Goal: Register for event/course

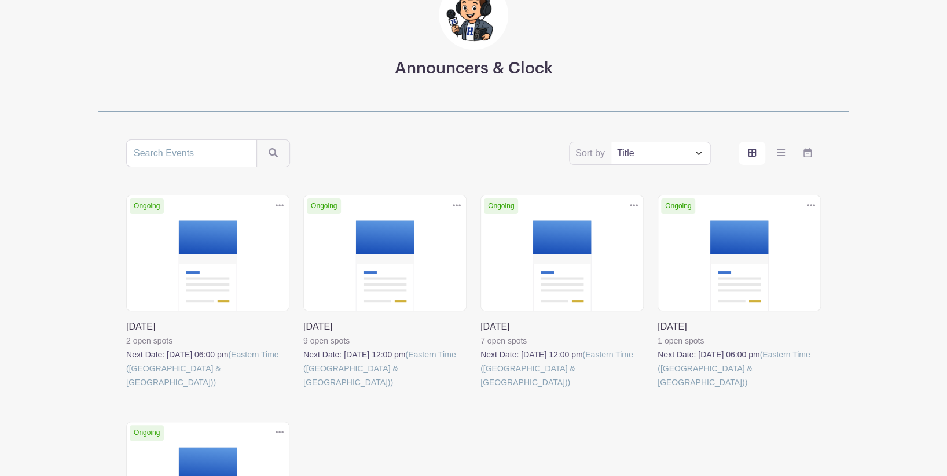
scroll to position [100, 0]
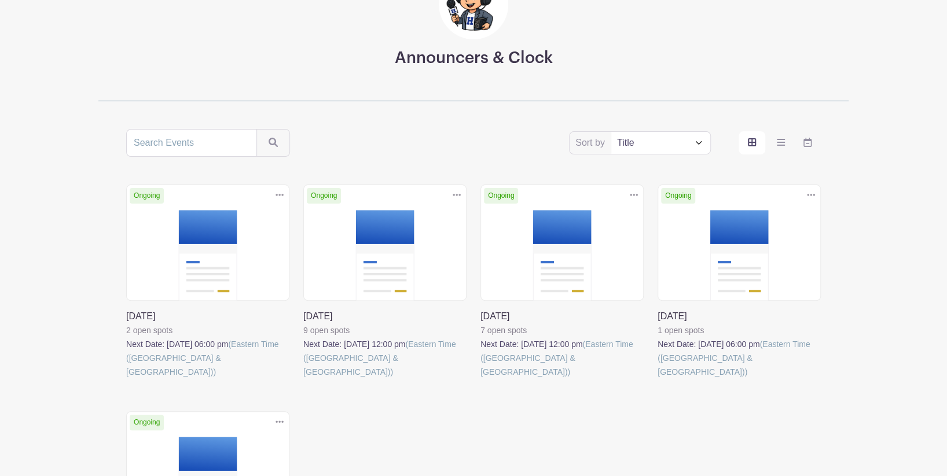
click at [303, 379] on link at bounding box center [303, 379] width 0 height 0
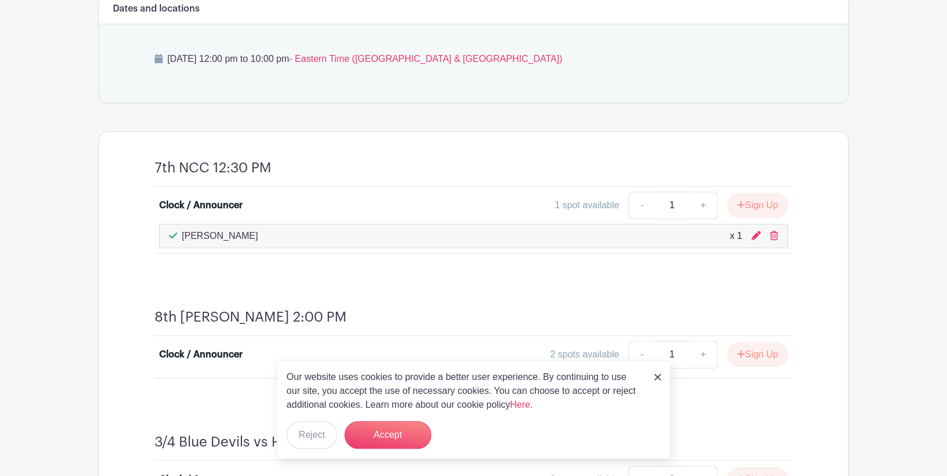
scroll to position [553, 0]
click at [756, 208] on button "Sign Up" at bounding box center [757, 205] width 61 height 24
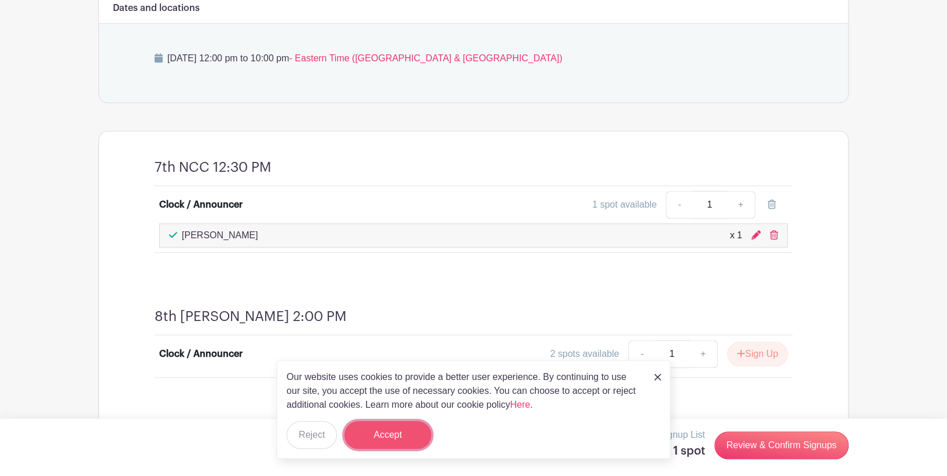
click at [423, 432] on button "Accept" at bounding box center [387, 435] width 87 height 28
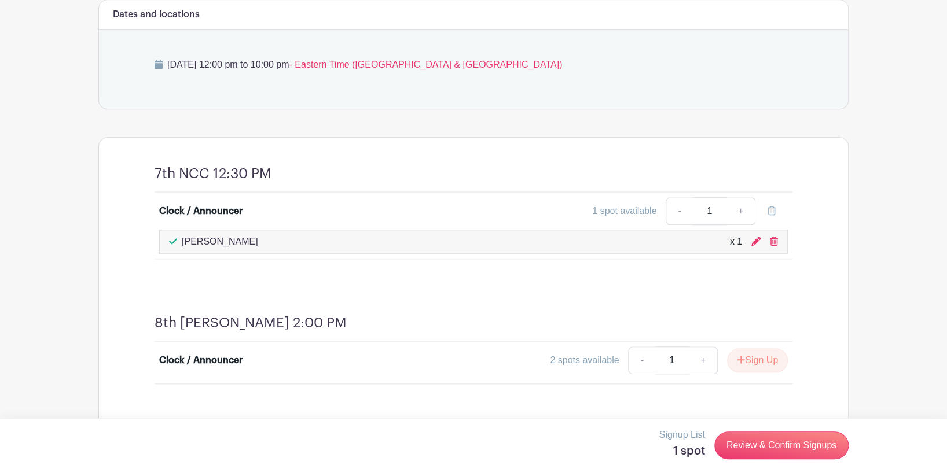
scroll to position [503, 0]
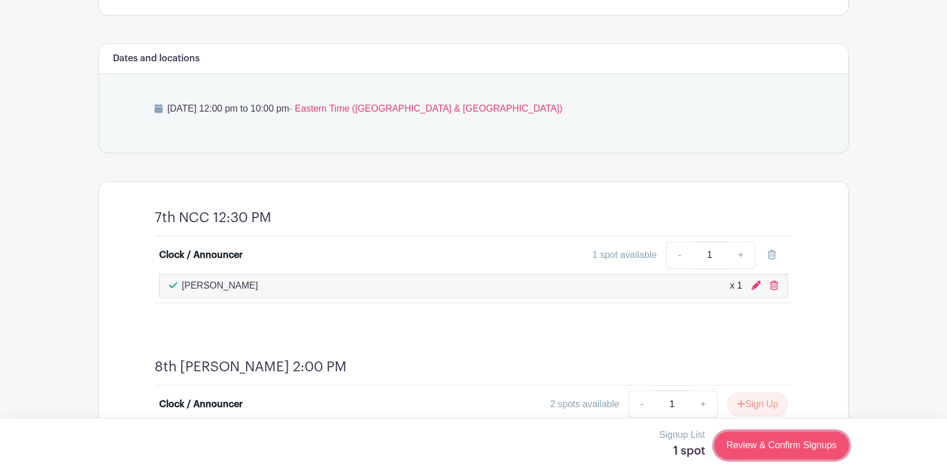
click at [758, 450] on link "Review & Confirm Signups" at bounding box center [781, 446] width 134 height 28
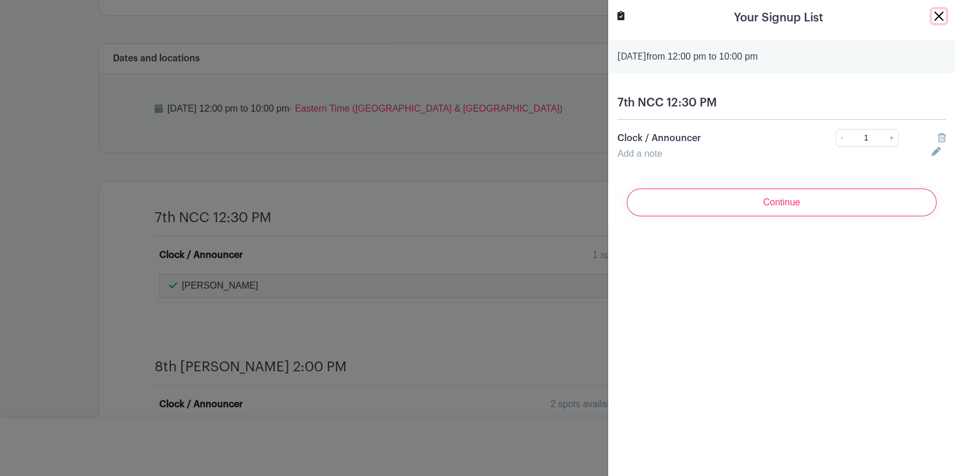
click at [936, 13] on button "Close" at bounding box center [938, 16] width 14 height 14
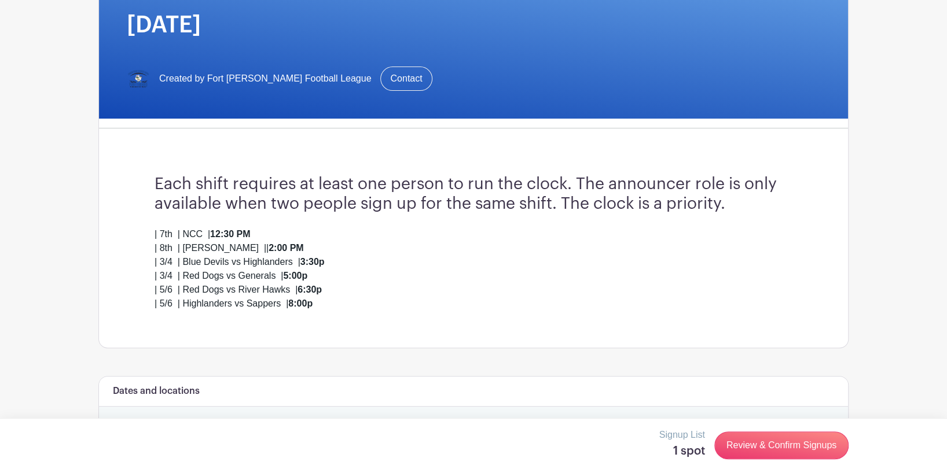
scroll to position [245, 0]
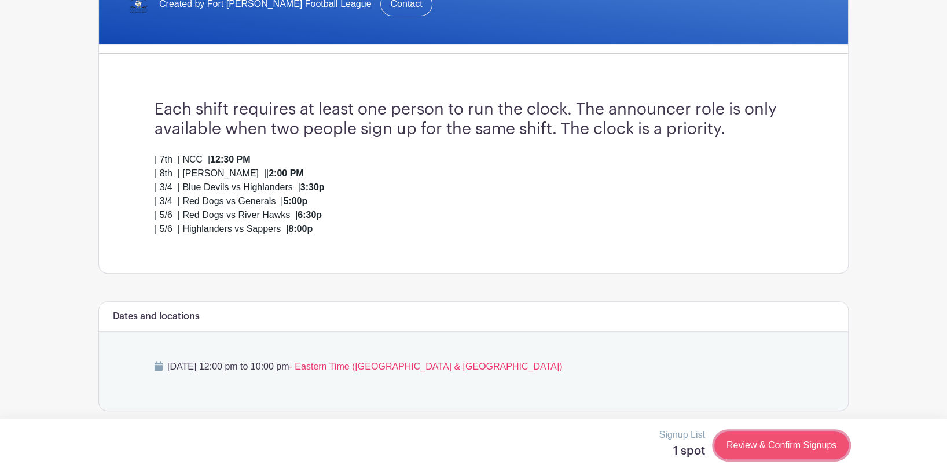
click at [731, 440] on link "Review & Confirm Signups" at bounding box center [781, 446] width 134 height 28
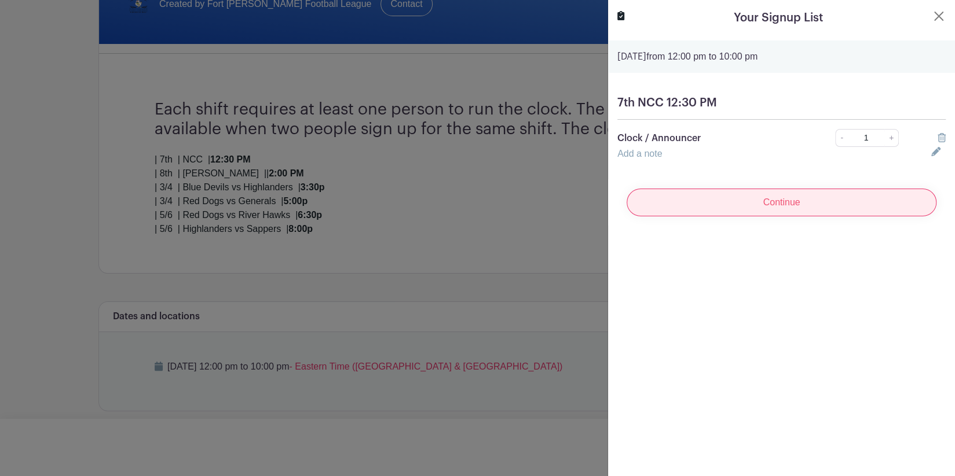
click at [765, 200] on input "Continue" at bounding box center [781, 203] width 310 height 28
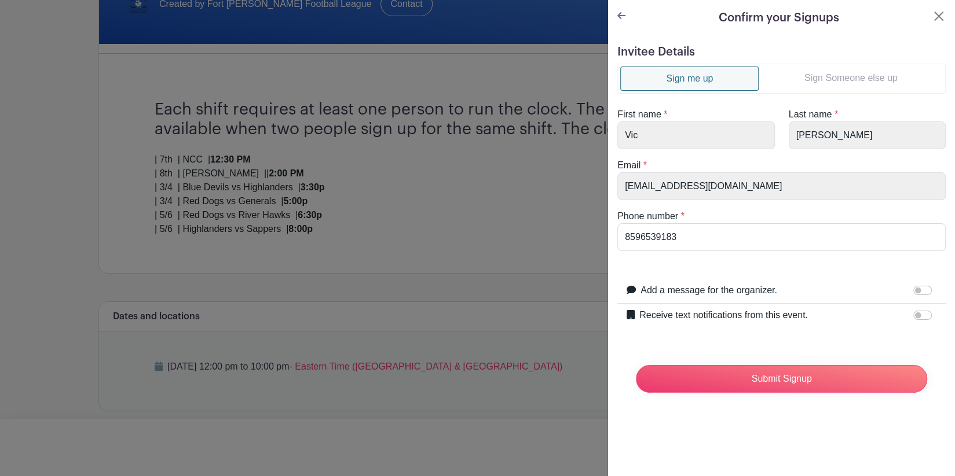
click at [839, 74] on link "Sign Someone else up" at bounding box center [850, 78] width 184 height 23
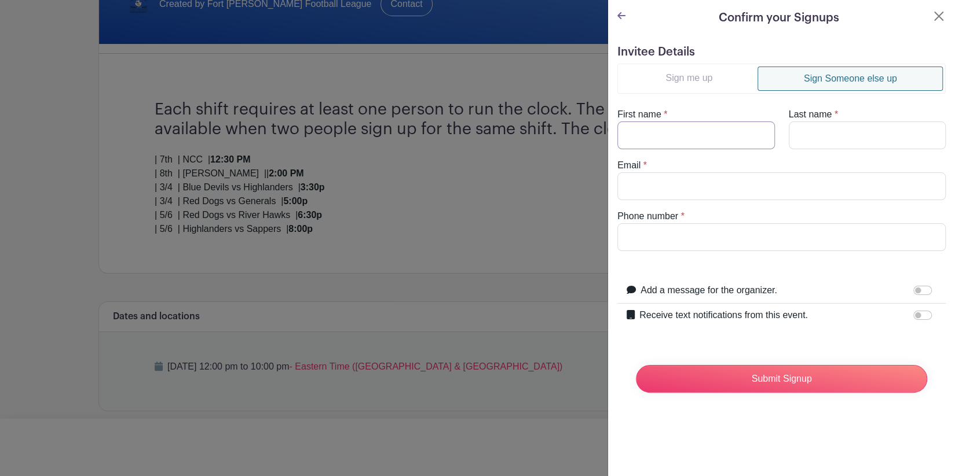
click at [720, 127] on input "First name" at bounding box center [695, 136] width 157 height 28
type input "[PERSON_NAME]"
type input "[EMAIL_ADDRESS][DOMAIN_NAME]"
click at [703, 239] on input "Phone number" at bounding box center [781, 237] width 328 height 28
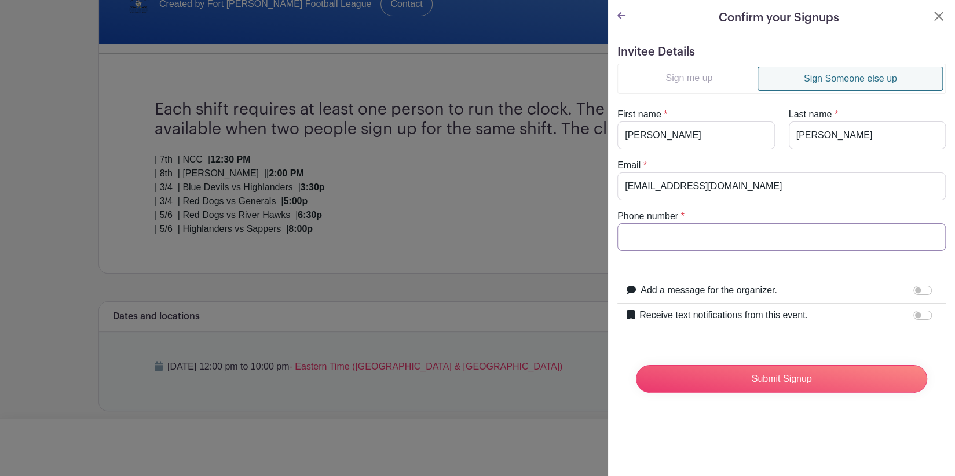
type input "8593910035"
click at [753, 378] on input "Submit Signup" at bounding box center [781, 379] width 291 height 28
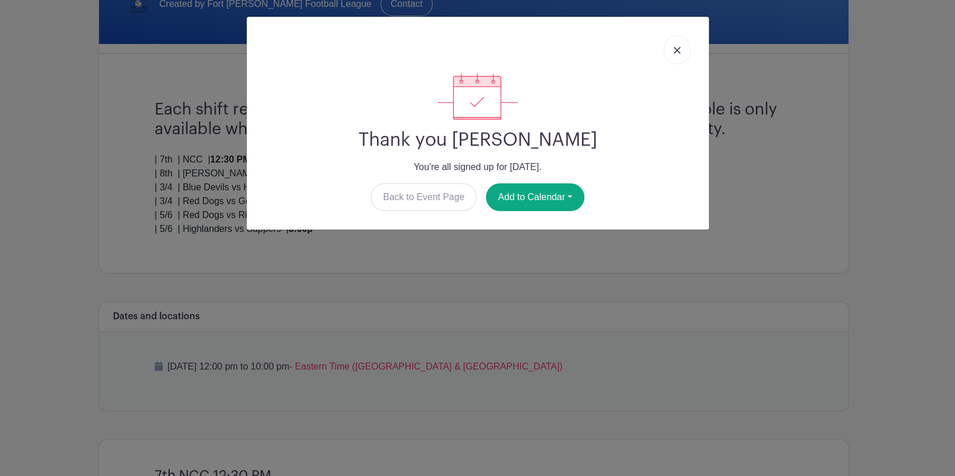
click at [672, 50] on link at bounding box center [676, 49] width 27 height 29
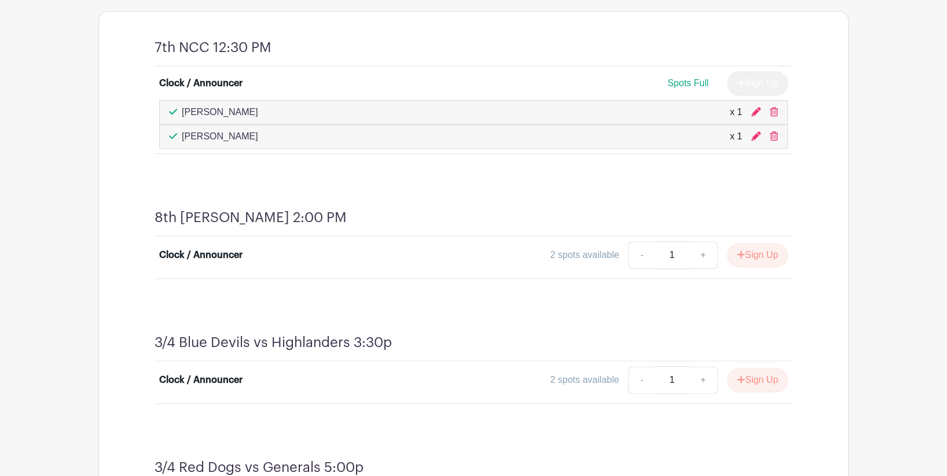
scroll to position [698, 0]
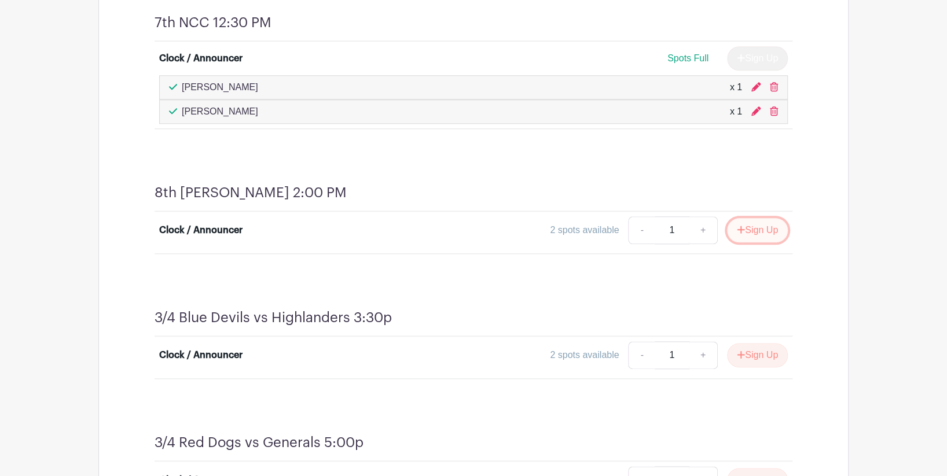
click at [737, 225] on icon "submit" at bounding box center [741, 229] width 8 height 9
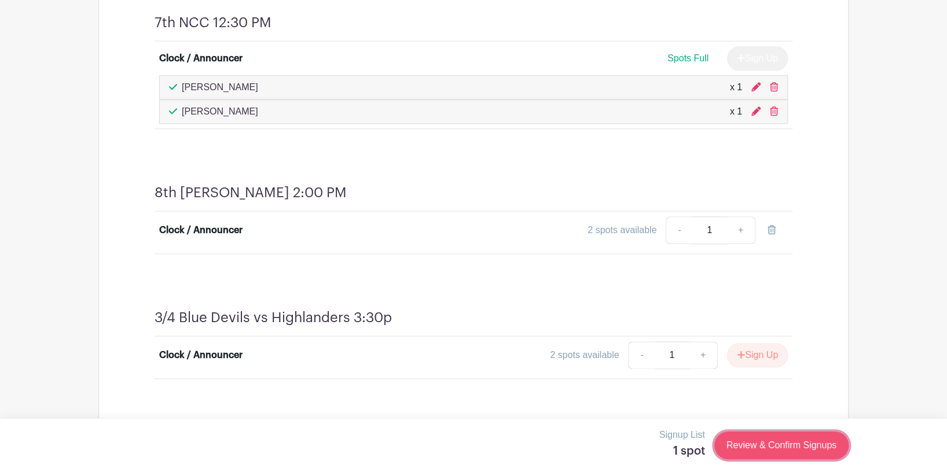
click at [764, 453] on link "Review & Confirm Signups" at bounding box center [781, 446] width 134 height 28
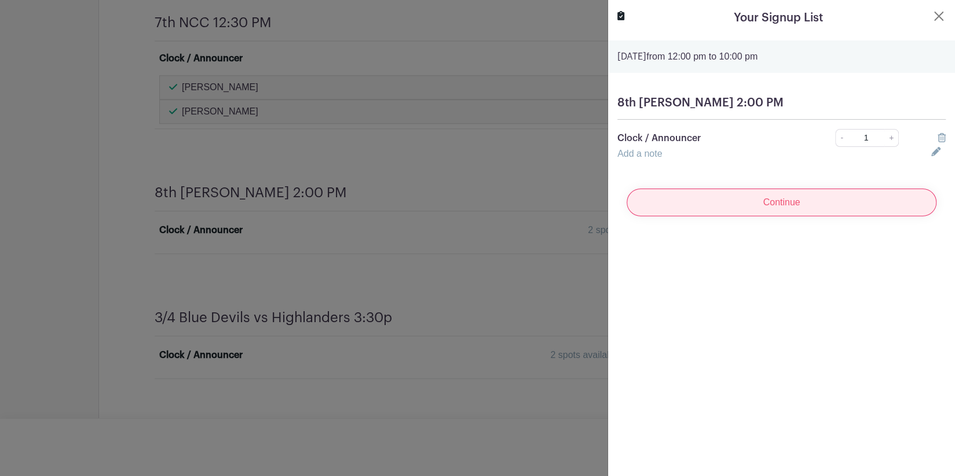
click at [856, 199] on input "Continue" at bounding box center [781, 203] width 310 height 28
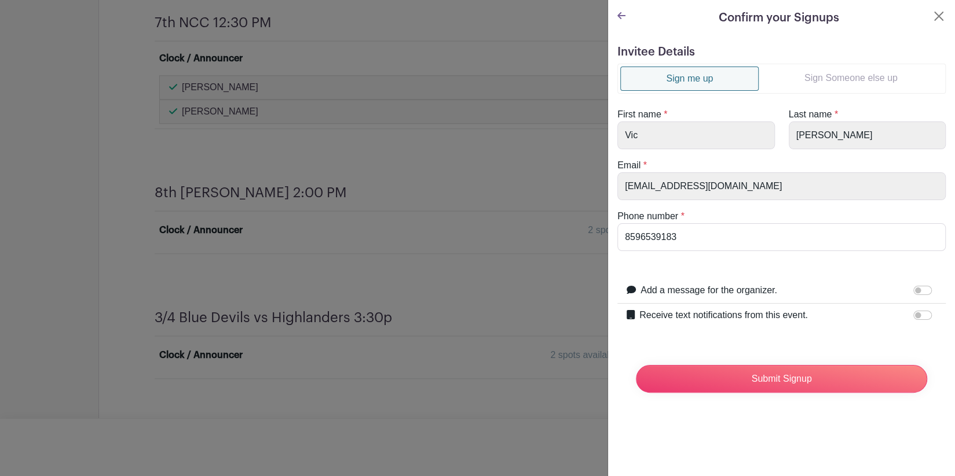
click at [821, 78] on link "Sign Someone else up" at bounding box center [850, 78] width 184 height 23
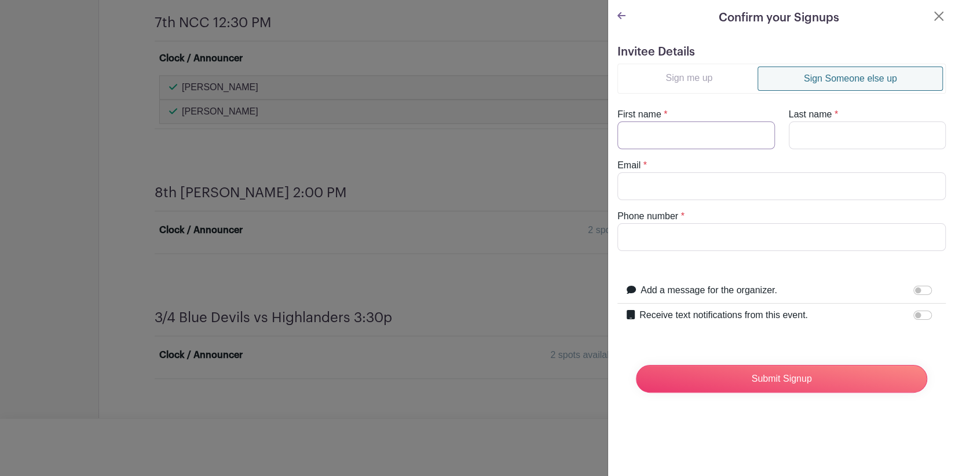
click at [727, 133] on input "First name" at bounding box center [695, 136] width 157 height 28
type input "[PERSON_NAME]"
click at [798, 142] on input "Last name" at bounding box center [866, 136] width 157 height 28
type input "[PERSON_NAME]"
click at [753, 178] on input "Email" at bounding box center [781, 187] width 328 height 28
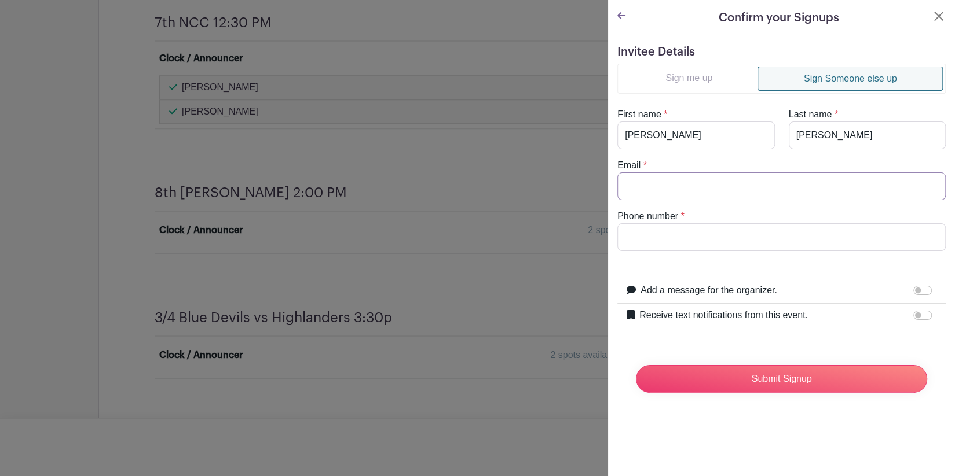
type input "[EMAIL_ADDRESS][DOMAIN_NAME]"
click at [684, 236] on input "Phone number" at bounding box center [781, 237] width 328 height 28
type input "8593910035"
click at [680, 266] on form "Invitee Details Sign me up Sign Someone else up First name * [PERSON_NAME] Last…" at bounding box center [781, 223] width 328 height 357
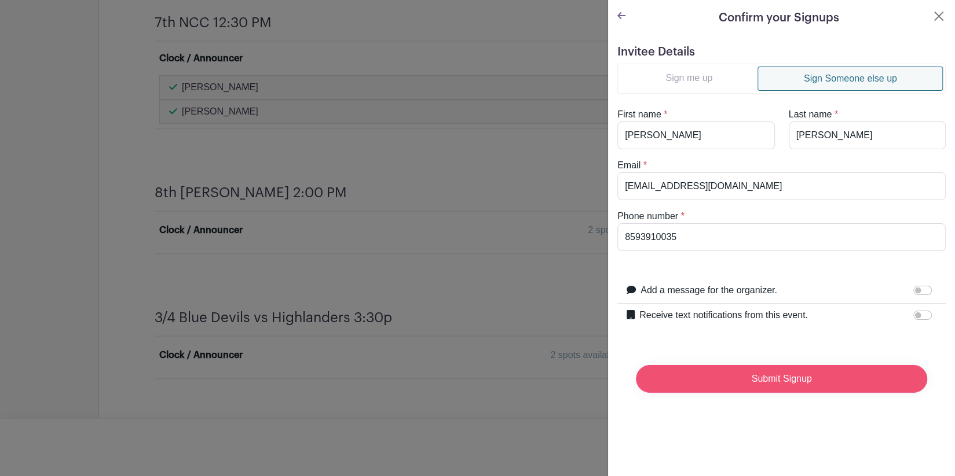
click at [756, 378] on input "Submit Signup" at bounding box center [781, 379] width 291 height 28
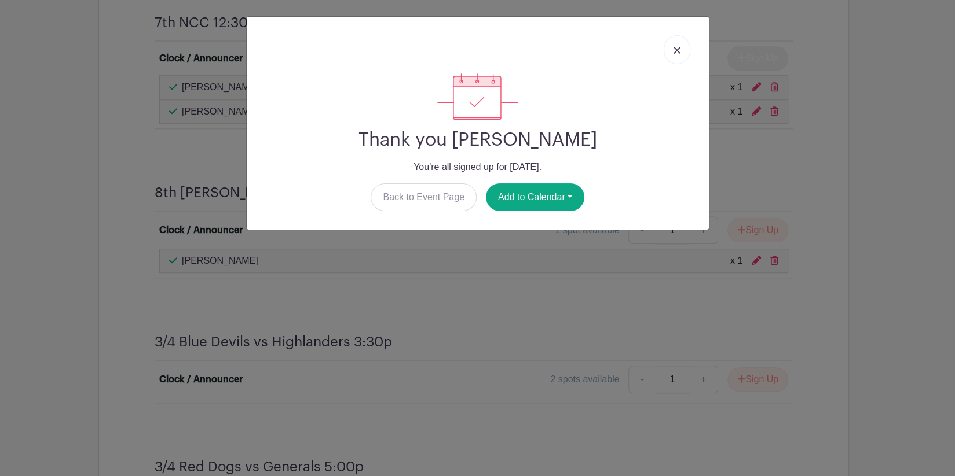
click at [672, 55] on link at bounding box center [676, 49] width 27 height 29
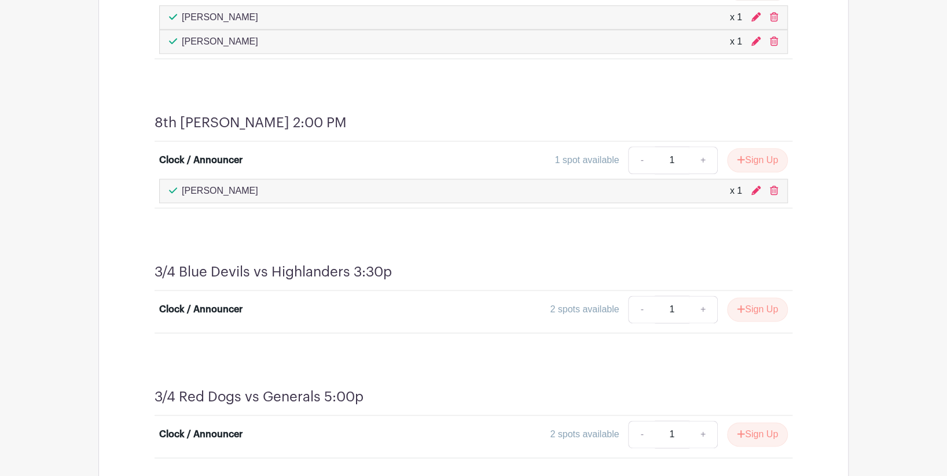
scroll to position [799, 0]
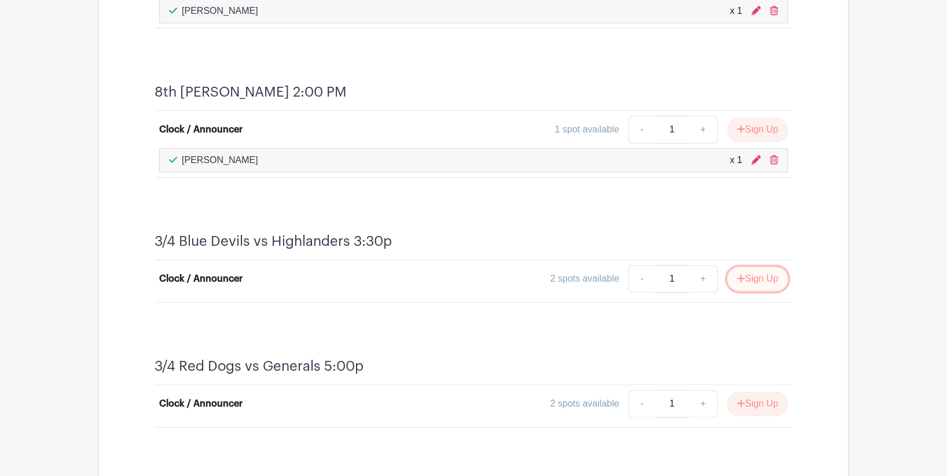
click at [756, 280] on button "Sign Up" at bounding box center [757, 279] width 61 height 24
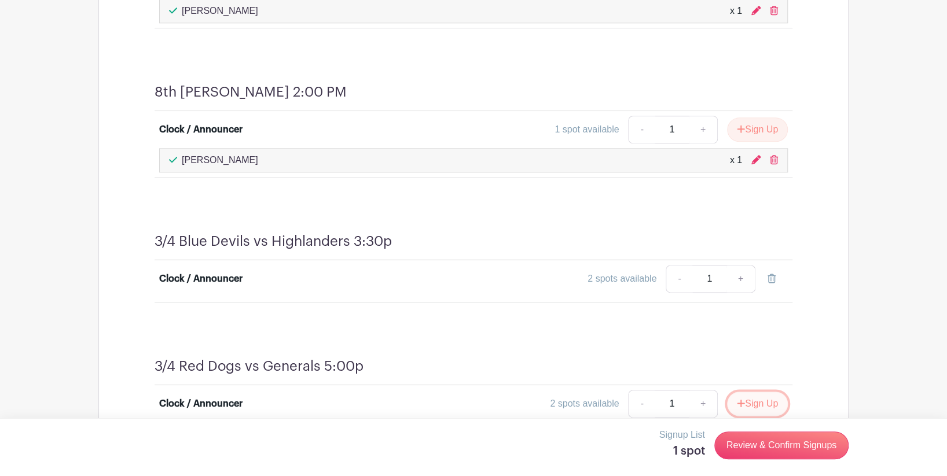
click at [747, 401] on button "Sign Up" at bounding box center [757, 404] width 61 height 24
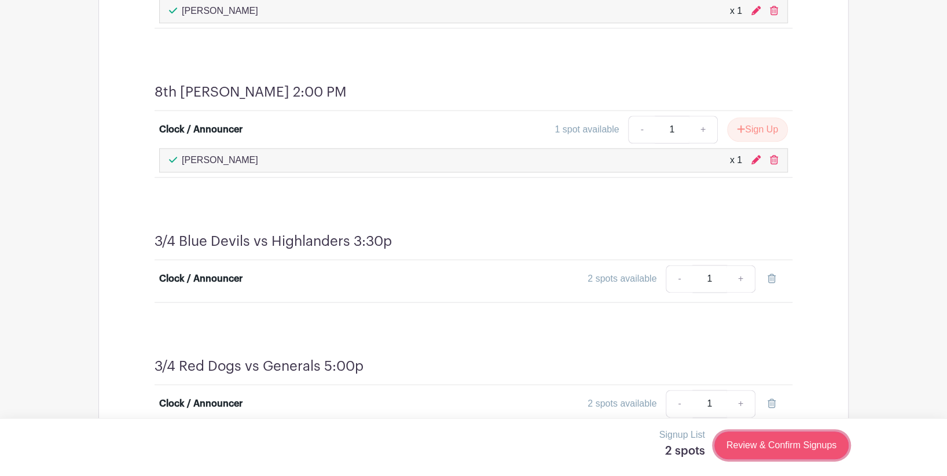
click at [775, 448] on link "Review & Confirm Signups" at bounding box center [781, 446] width 134 height 28
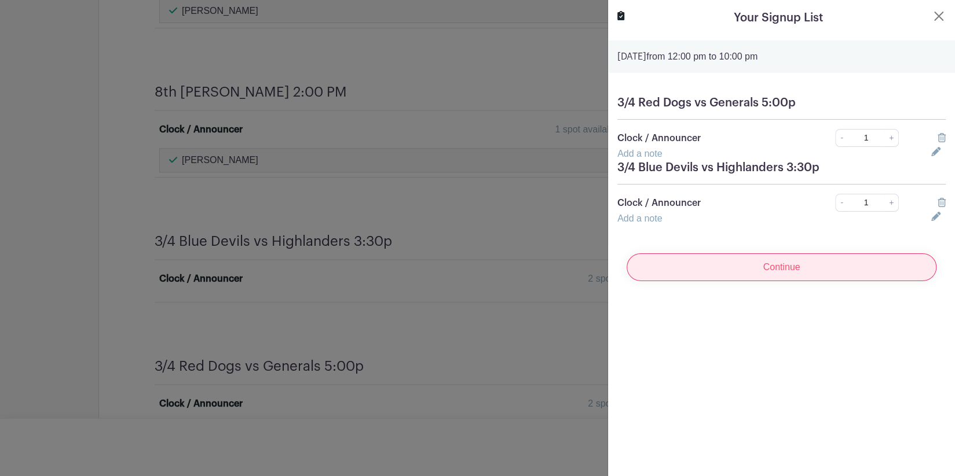
click at [813, 278] on input "Continue" at bounding box center [781, 268] width 310 height 28
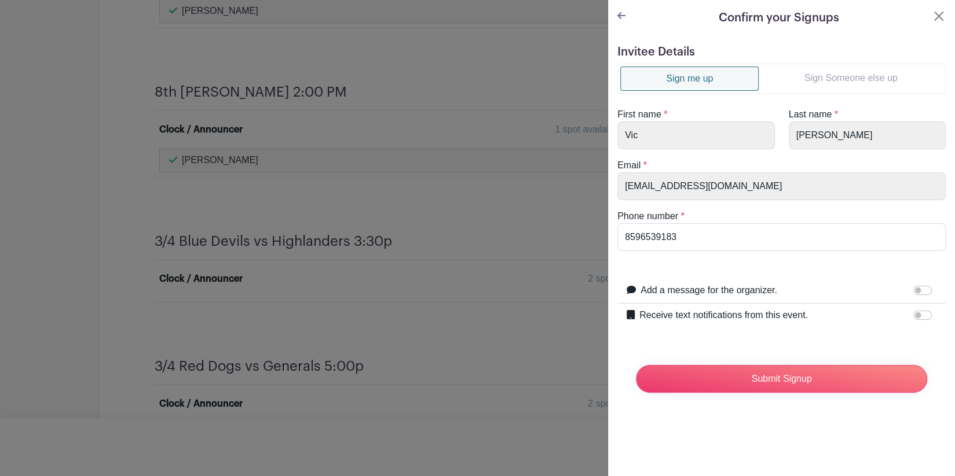
click at [840, 78] on link "Sign Someone else up" at bounding box center [850, 78] width 184 height 23
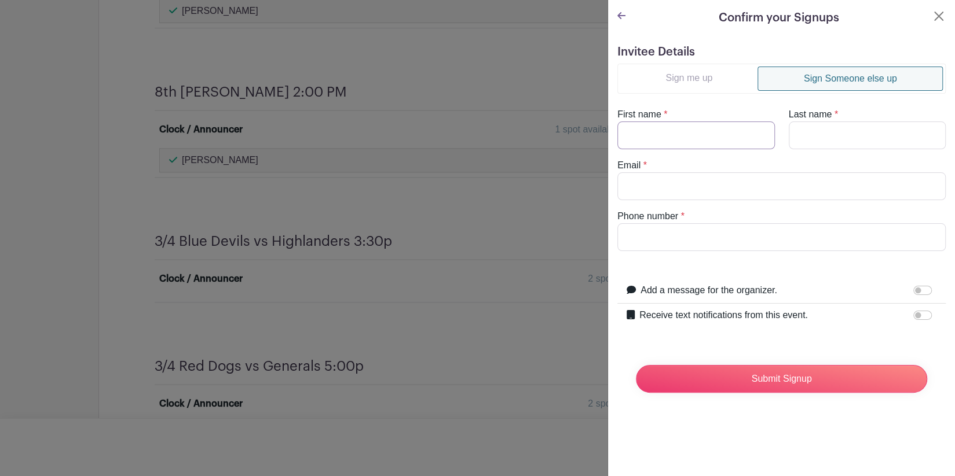
click at [725, 137] on input "First name" at bounding box center [695, 136] width 157 height 28
type input "[PERSON_NAME]"
type input "[EMAIL_ADDRESS][DOMAIN_NAME]"
click at [670, 244] on input "Phone number" at bounding box center [781, 237] width 328 height 28
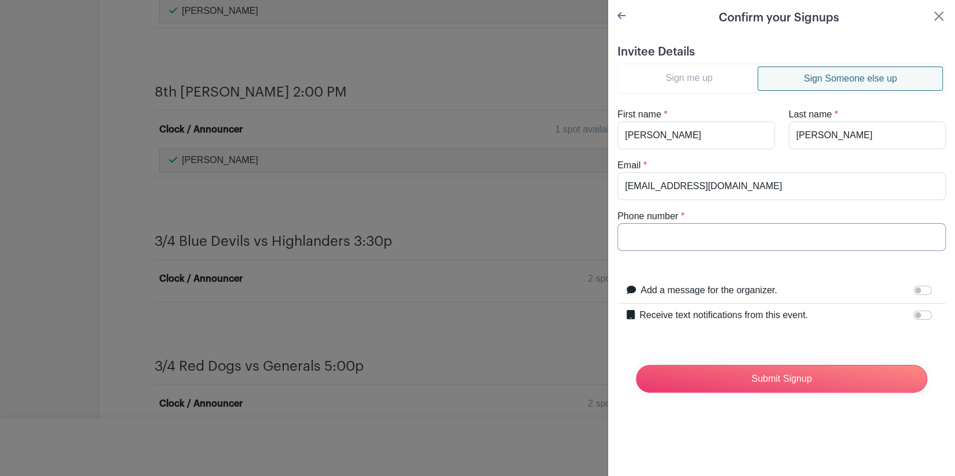
type input "8597603611"
click at [742, 377] on input "Submit Signup" at bounding box center [781, 379] width 291 height 28
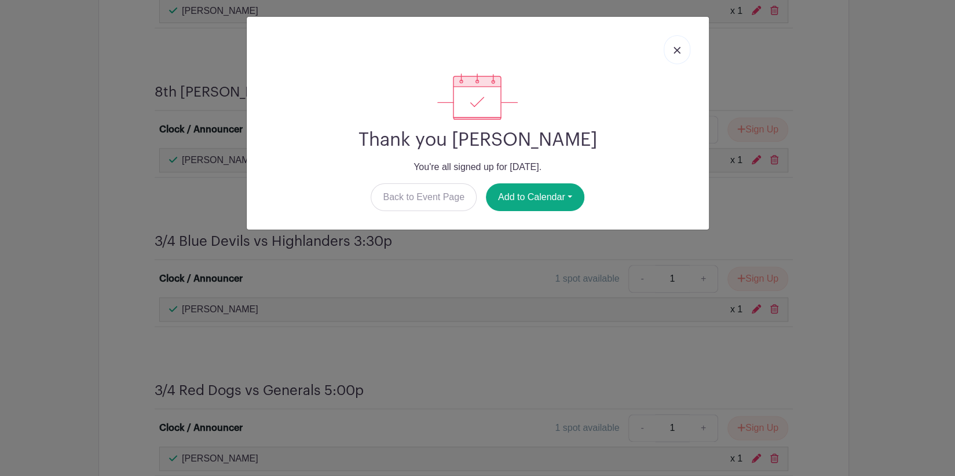
click at [670, 51] on link at bounding box center [676, 49] width 27 height 29
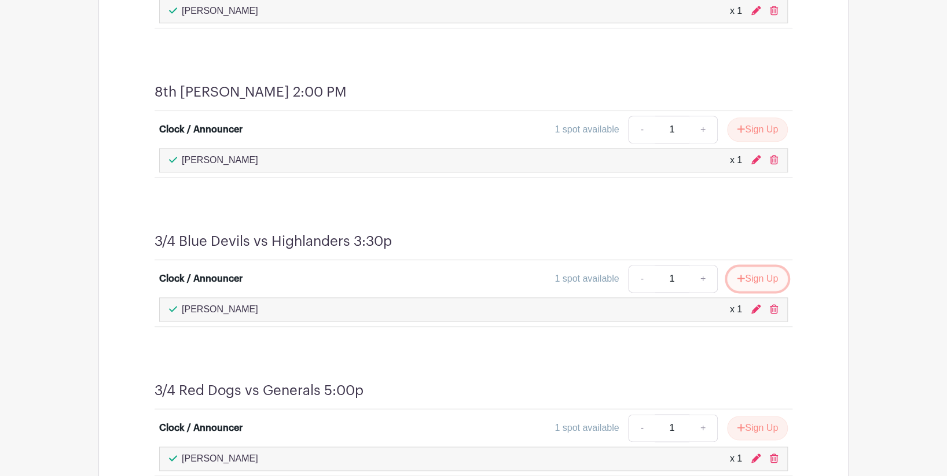
click at [745, 277] on button "Sign Up" at bounding box center [757, 279] width 61 height 24
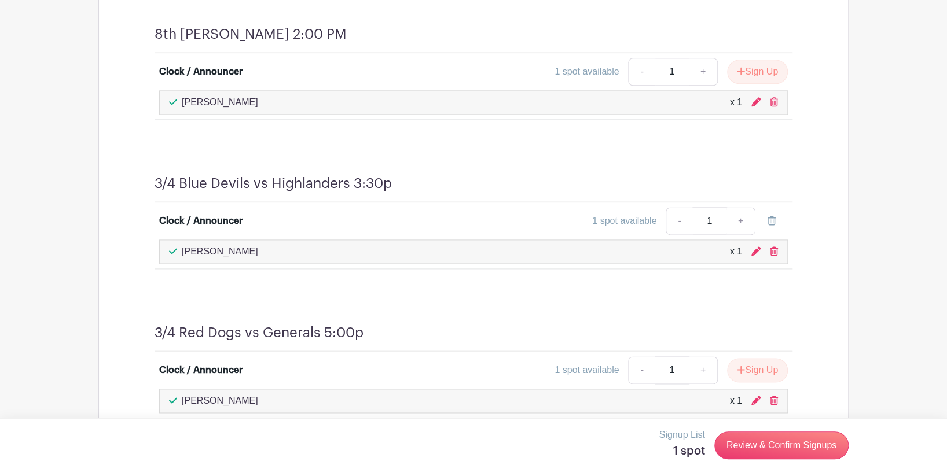
scroll to position [899, 0]
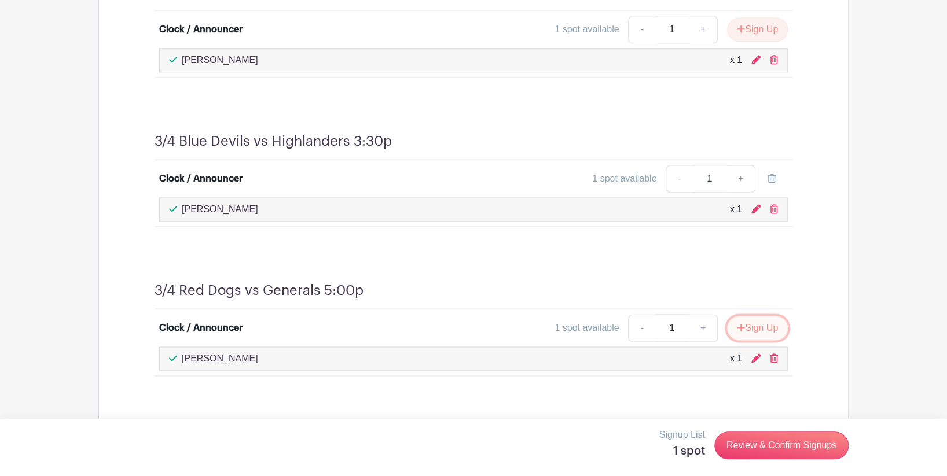
click at [743, 324] on button "Sign Up" at bounding box center [757, 328] width 61 height 24
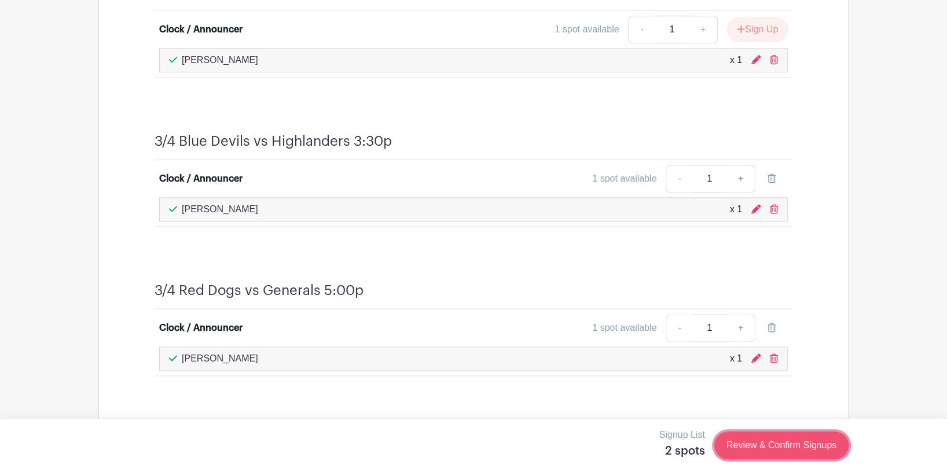
click at [751, 442] on link "Review & Confirm Signups" at bounding box center [781, 446] width 134 height 28
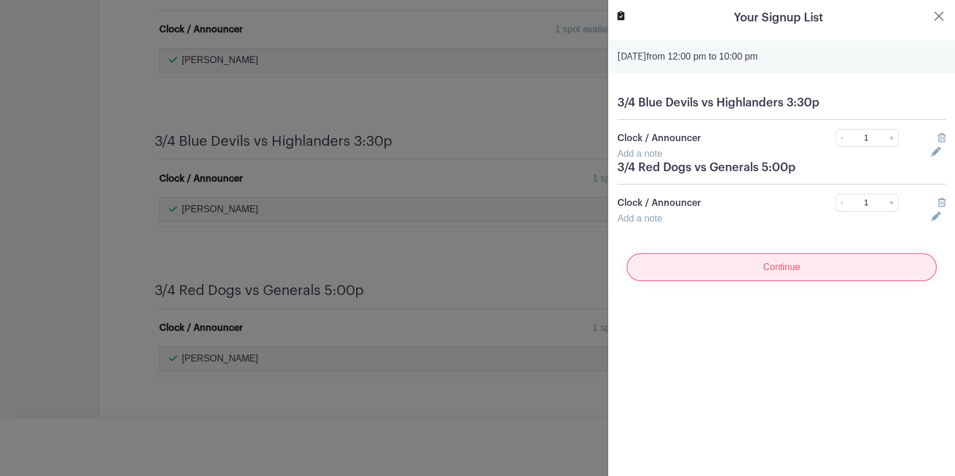
click at [798, 273] on input "Continue" at bounding box center [781, 268] width 310 height 28
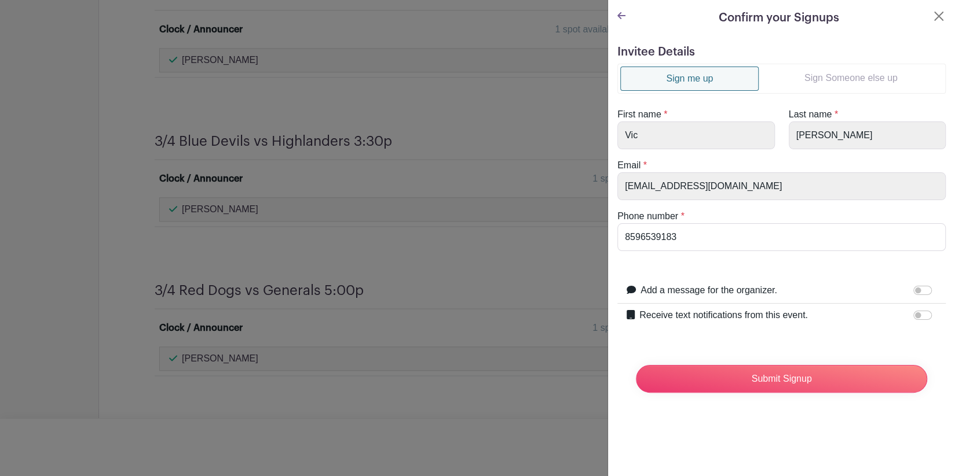
click at [835, 76] on link "Sign Someone else up" at bounding box center [850, 78] width 184 height 23
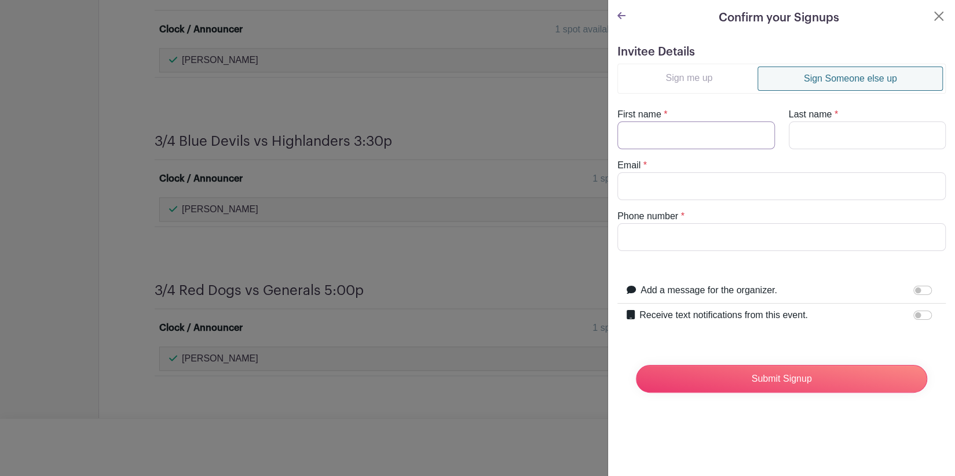
click at [725, 133] on input "First name" at bounding box center [695, 136] width 157 height 28
type input "Cam"
type input "P"
click at [680, 188] on input "Email" at bounding box center [781, 187] width 328 height 28
type input "[EMAIL_ADDRESS][DOMAIN_NAME]"
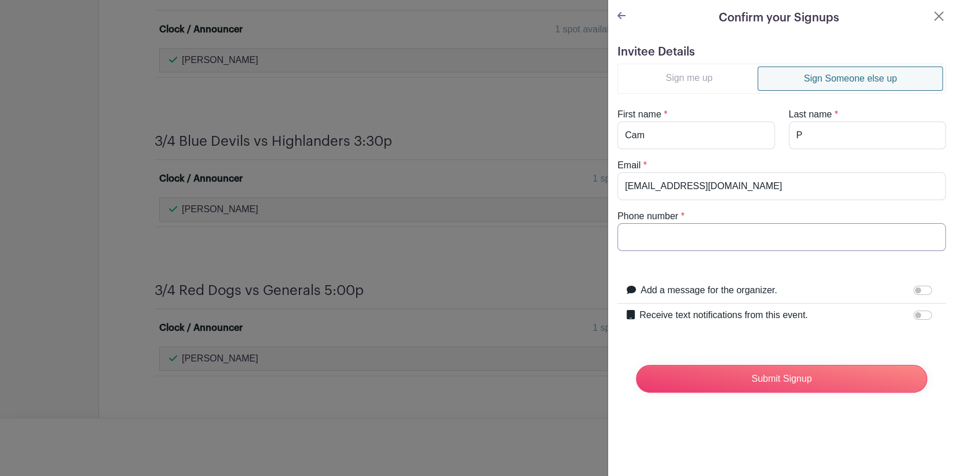
click at [673, 232] on input "Phone number" at bounding box center [781, 237] width 328 height 28
type input "8593802078"
click at [744, 383] on input "Submit Signup" at bounding box center [781, 379] width 291 height 28
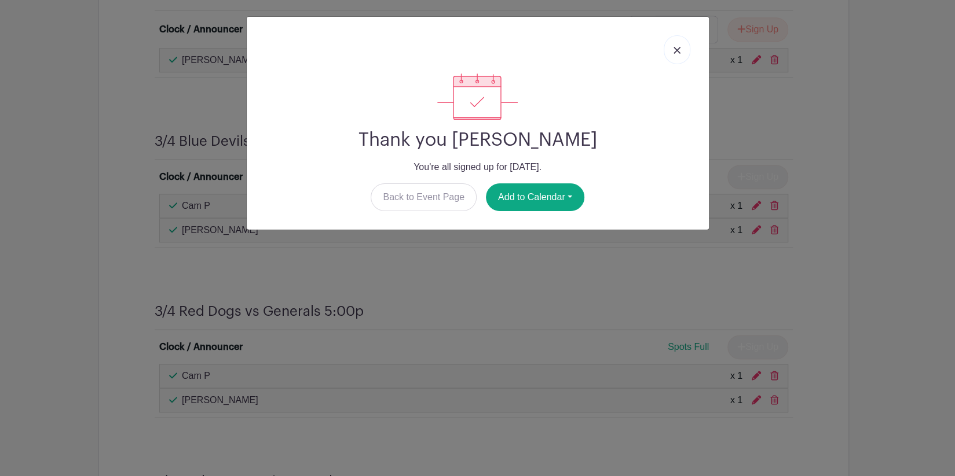
click at [678, 50] on img at bounding box center [676, 50] width 7 height 7
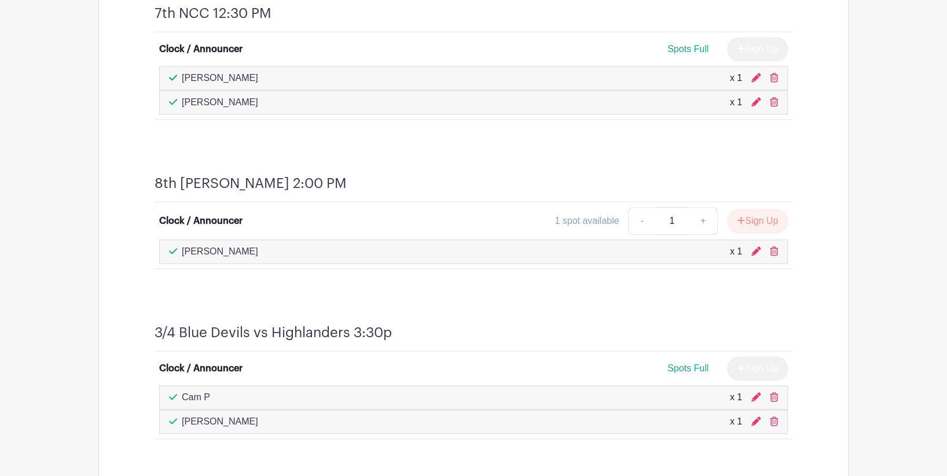
scroll to position [698, 0]
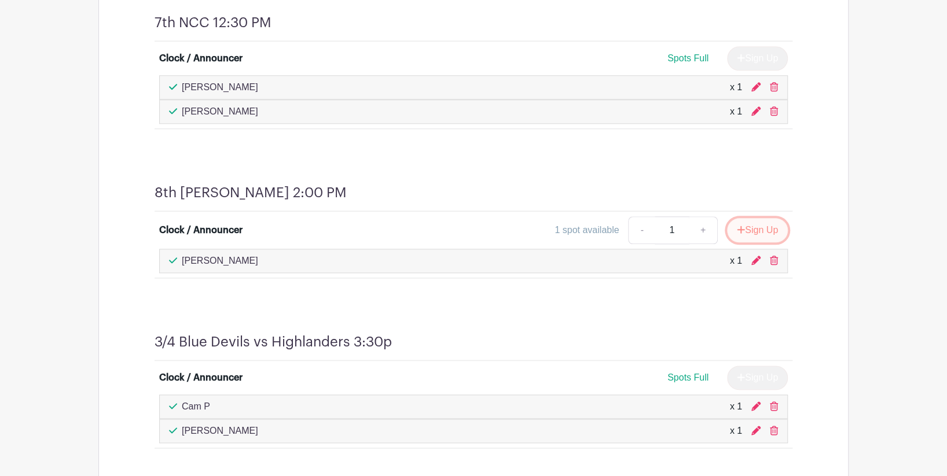
click at [750, 232] on button "Sign Up" at bounding box center [757, 230] width 61 height 24
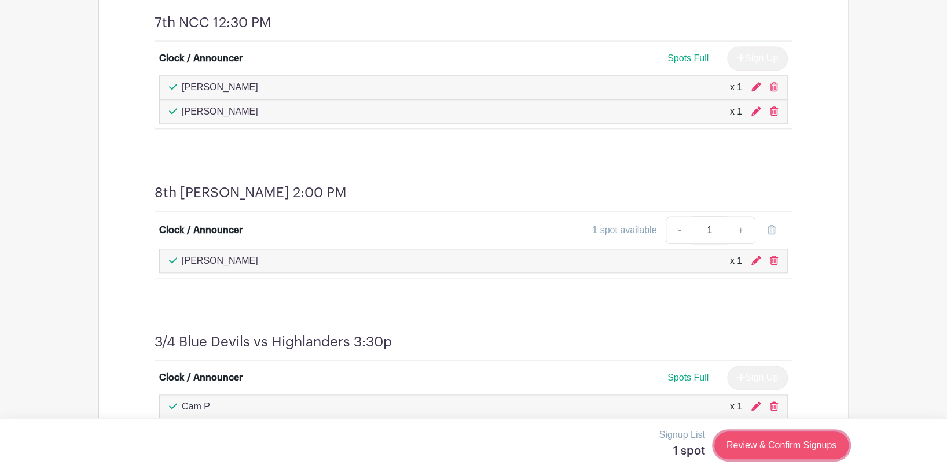
click at [768, 446] on link "Review & Confirm Signups" at bounding box center [781, 446] width 134 height 28
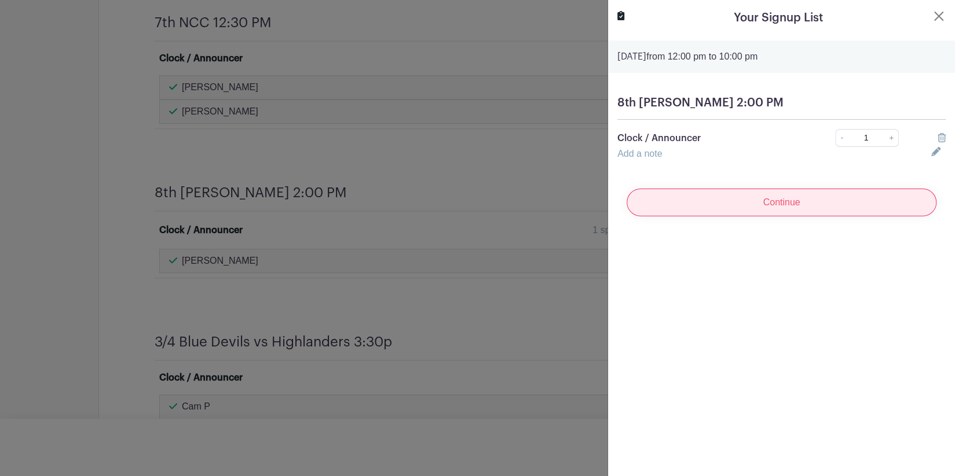
click at [834, 207] on input "Continue" at bounding box center [781, 203] width 310 height 28
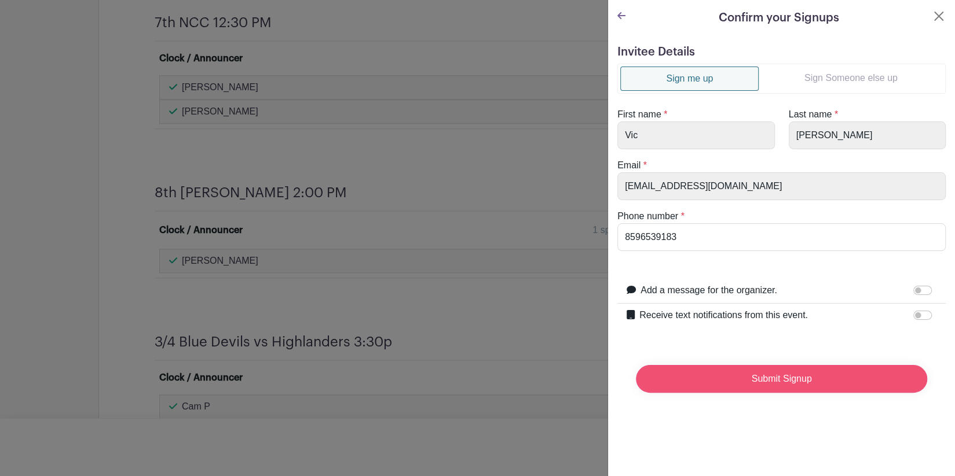
click at [750, 379] on input "Submit Signup" at bounding box center [781, 379] width 291 height 28
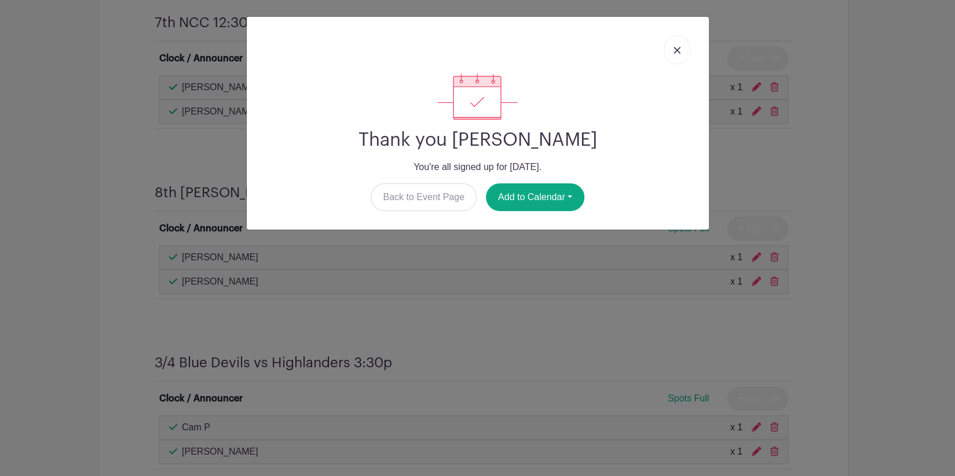
click at [677, 50] on img at bounding box center [676, 50] width 7 height 7
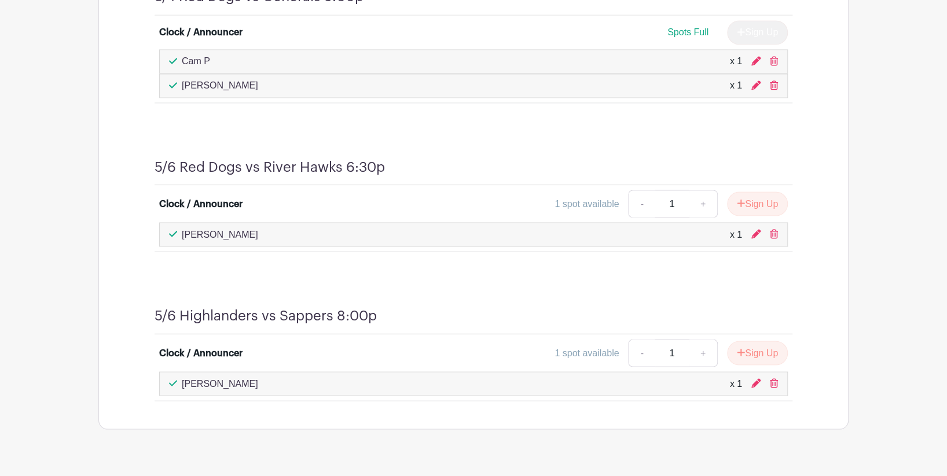
scroll to position [1256, 0]
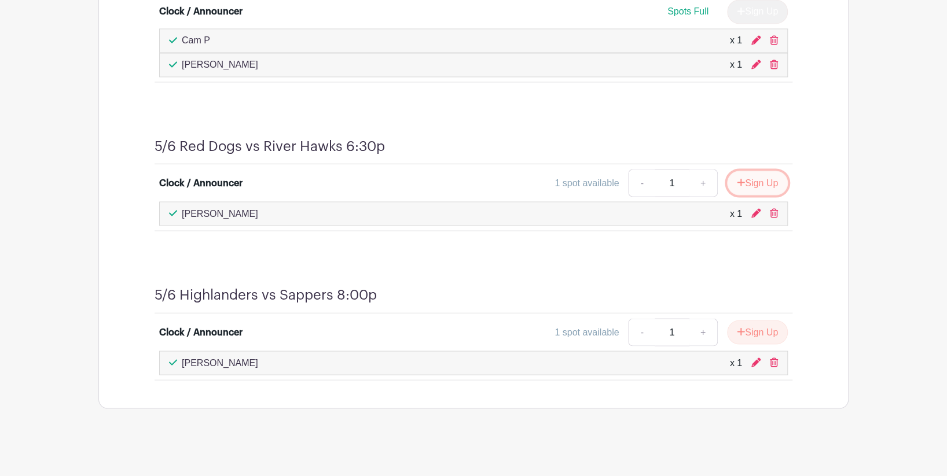
click at [757, 181] on button "Sign Up" at bounding box center [757, 183] width 61 height 24
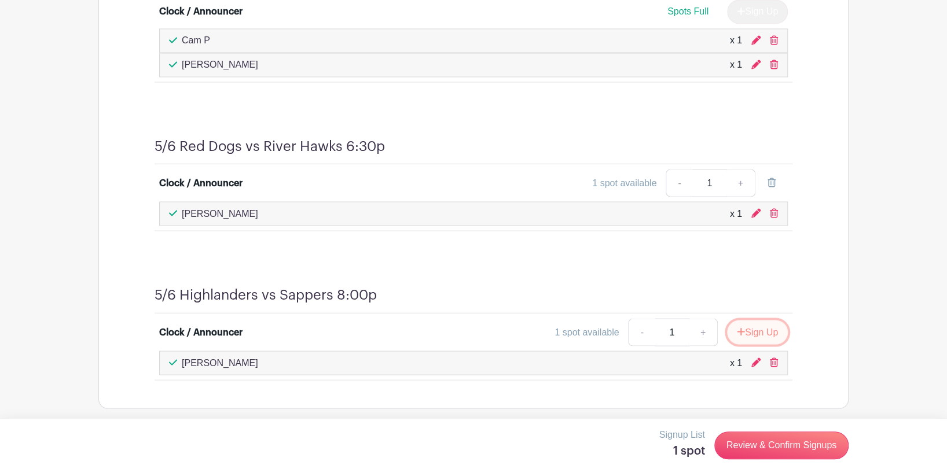
click at [752, 329] on button "Sign Up" at bounding box center [757, 332] width 61 height 24
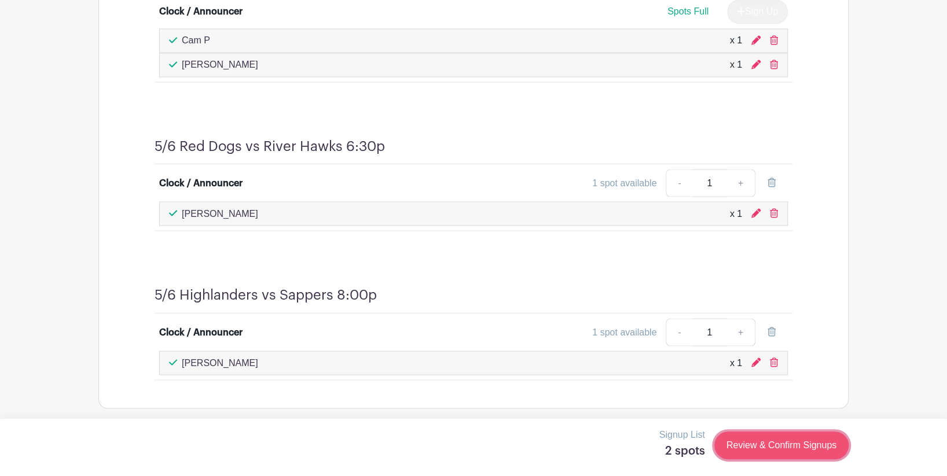
click at [764, 443] on link "Review & Confirm Signups" at bounding box center [781, 446] width 134 height 28
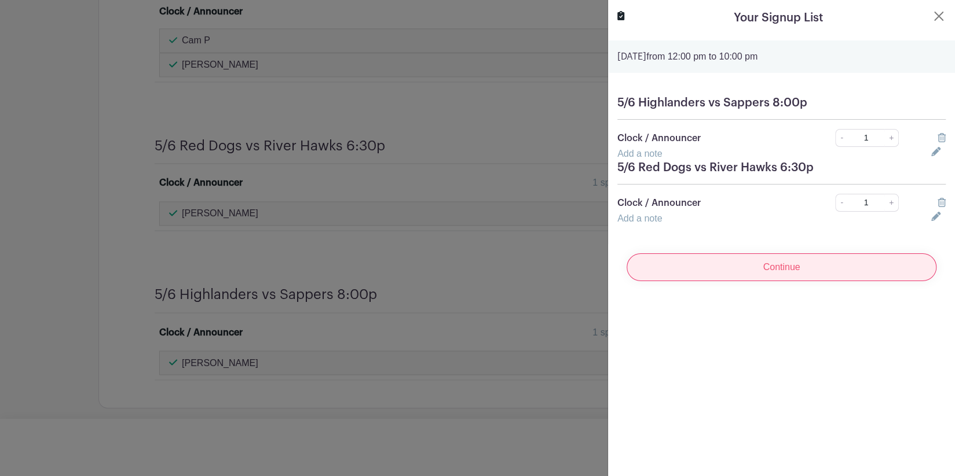
click at [733, 276] on input "Continue" at bounding box center [781, 268] width 310 height 28
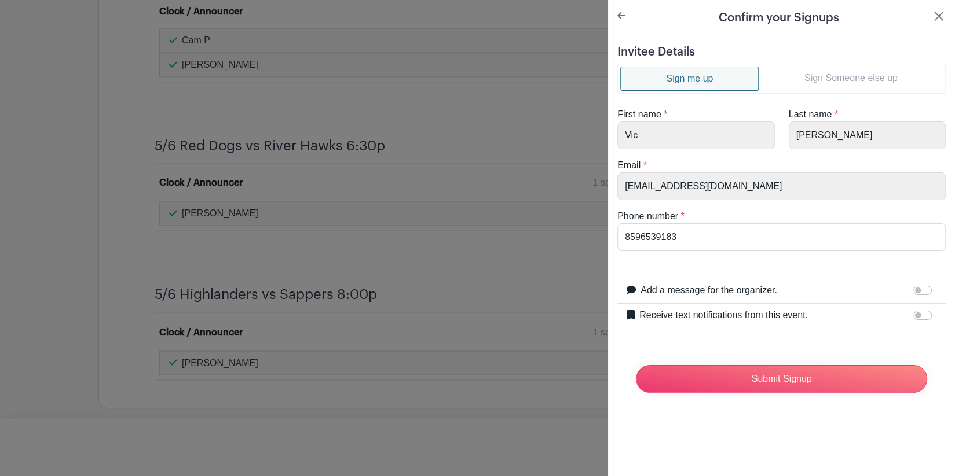
click at [845, 74] on link "Sign Someone else up" at bounding box center [850, 78] width 184 height 23
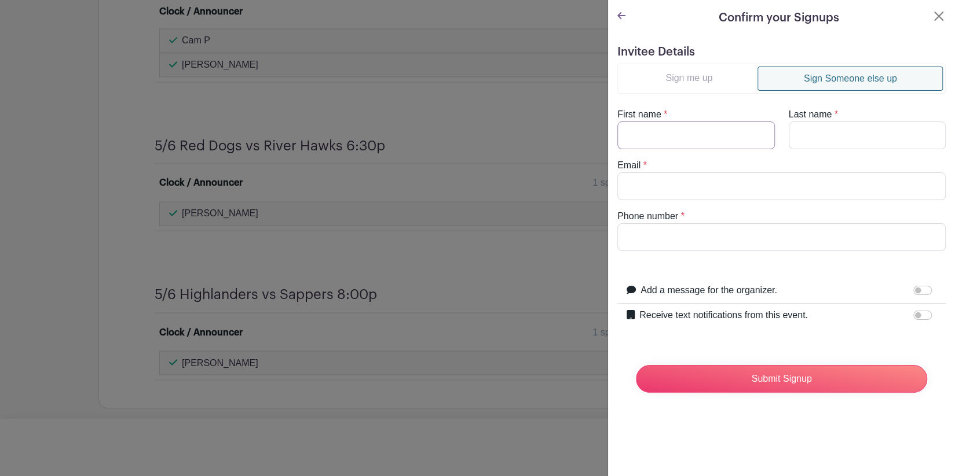
click at [706, 131] on input "First name" at bounding box center [695, 136] width 157 height 28
type input "[PERSON_NAME]"
type input "R"
type input "[EMAIL_ADDRESS][DOMAIN_NAME]"
click at [683, 229] on input "Phone number" at bounding box center [781, 237] width 328 height 28
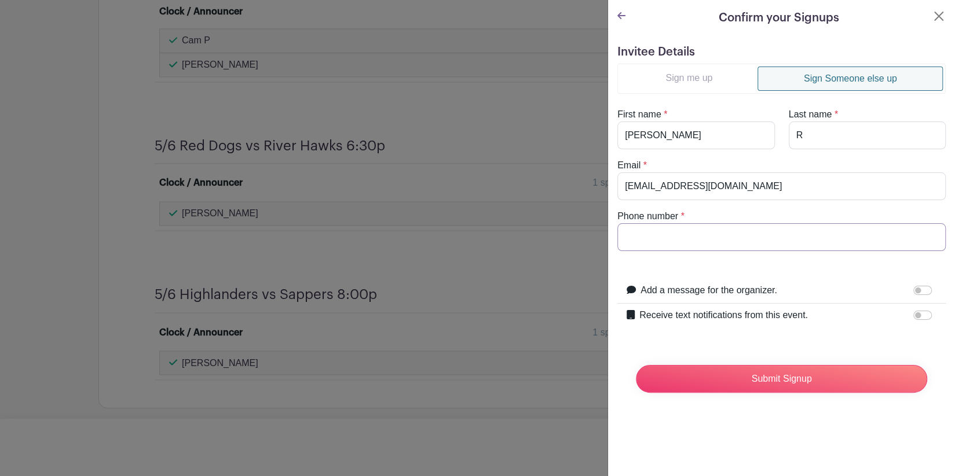
type input "5137078517"
click at [741, 386] on input "Submit Signup" at bounding box center [781, 379] width 291 height 28
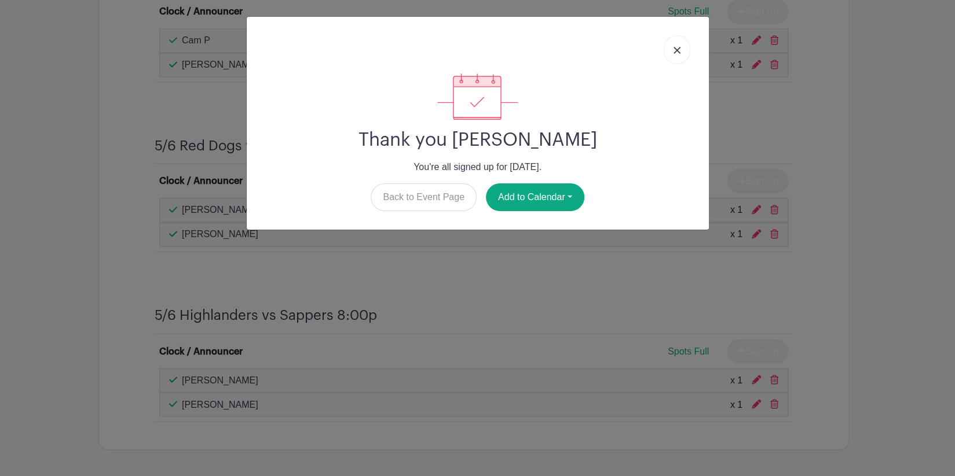
click at [672, 54] on link at bounding box center [676, 49] width 27 height 29
